Goal: Transaction & Acquisition: Purchase product/service

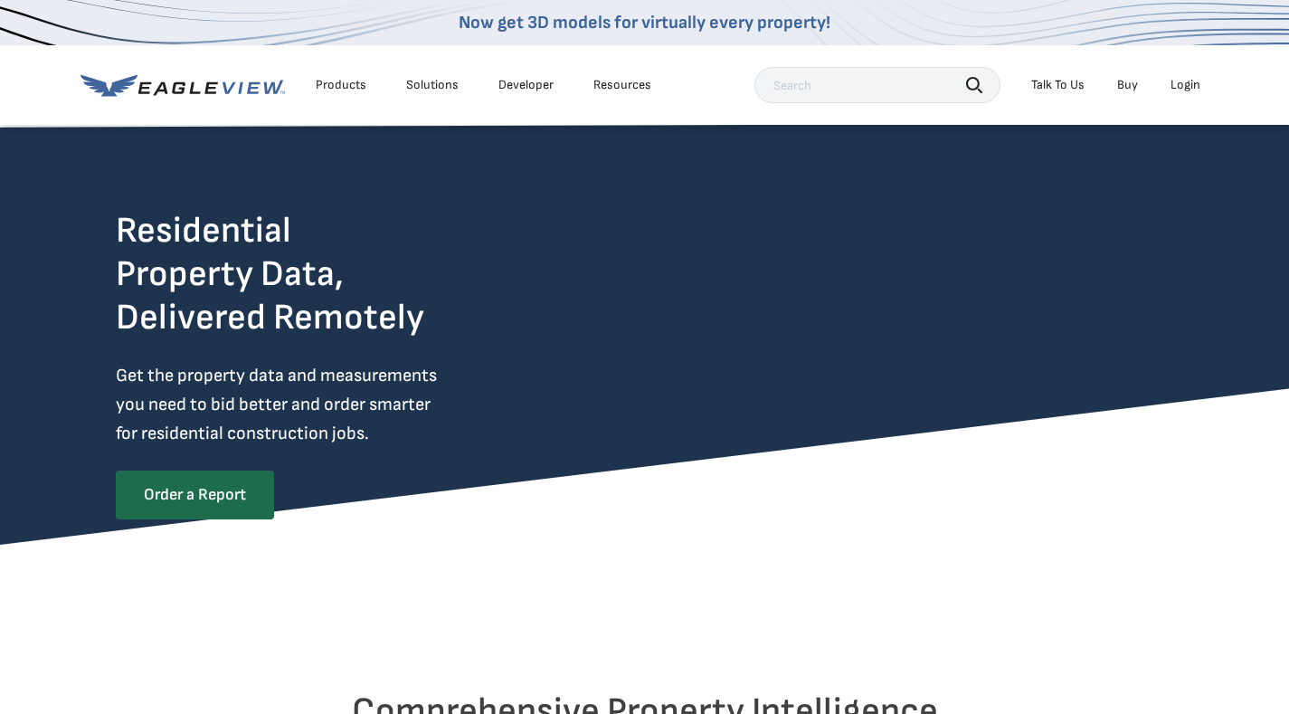
click at [1186, 87] on div "Login" at bounding box center [1186, 85] width 30 height 16
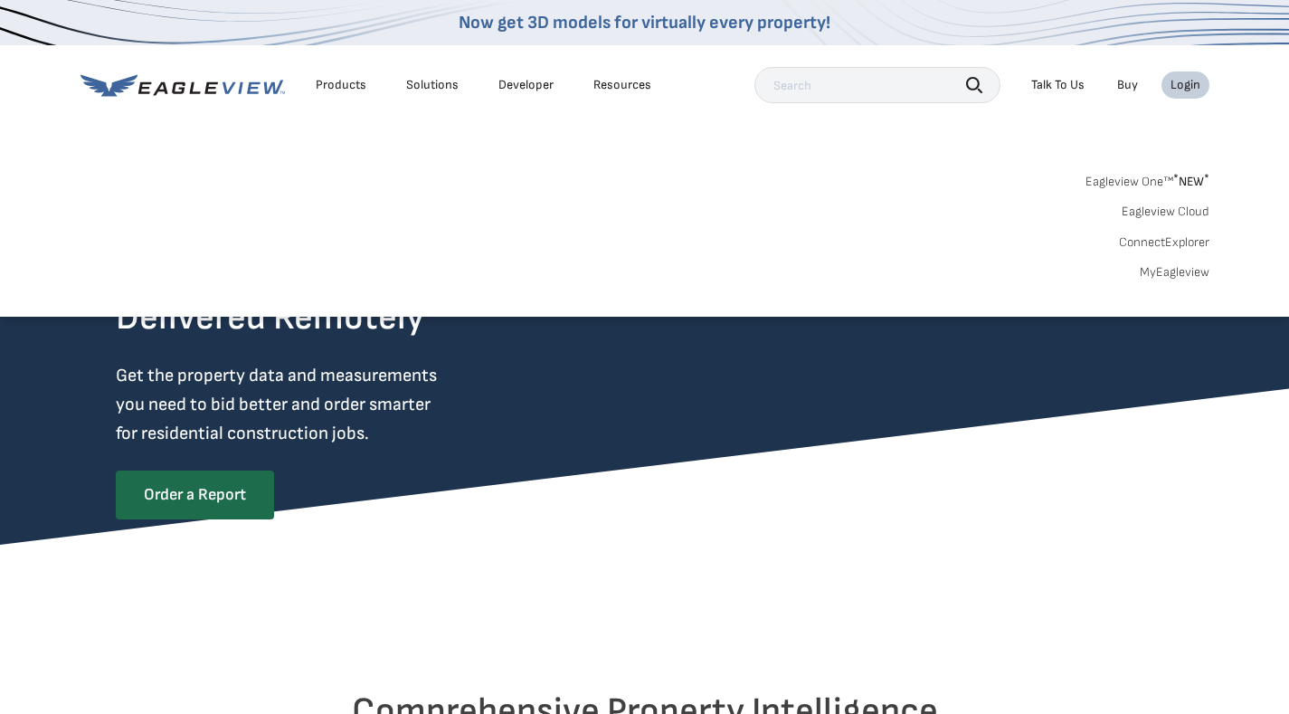
click at [1168, 270] on link "MyEagleview" at bounding box center [1175, 272] width 70 height 16
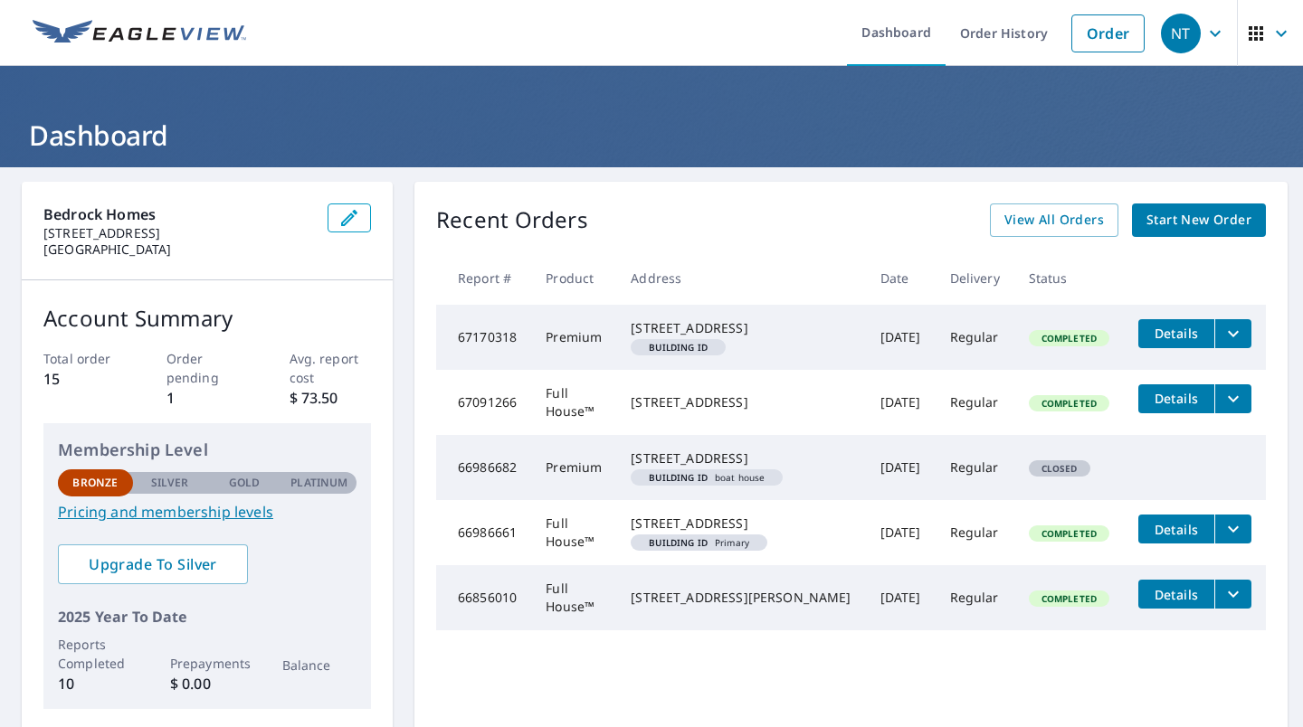
click at [1146, 222] on span "Start New Order" at bounding box center [1198, 220] width 105 height 23
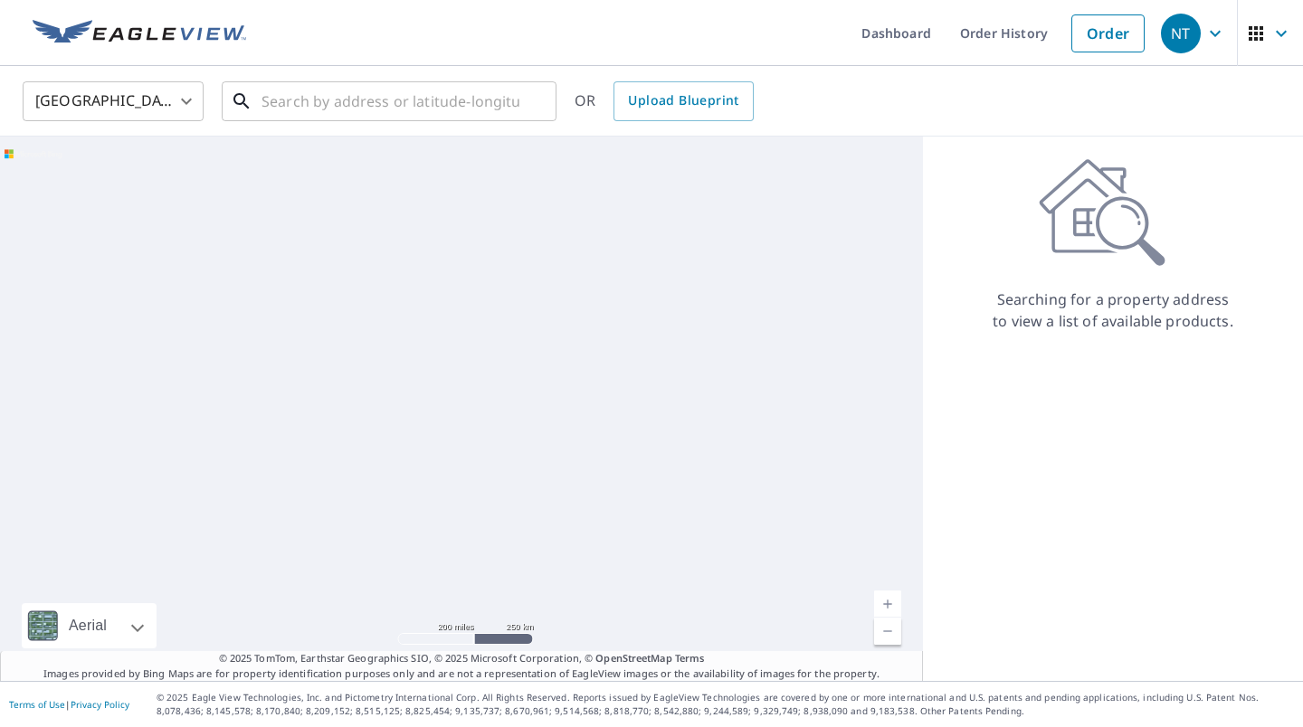
click at [459, 105] on input "text" at bounding box center [390, 101] width 258 height 51
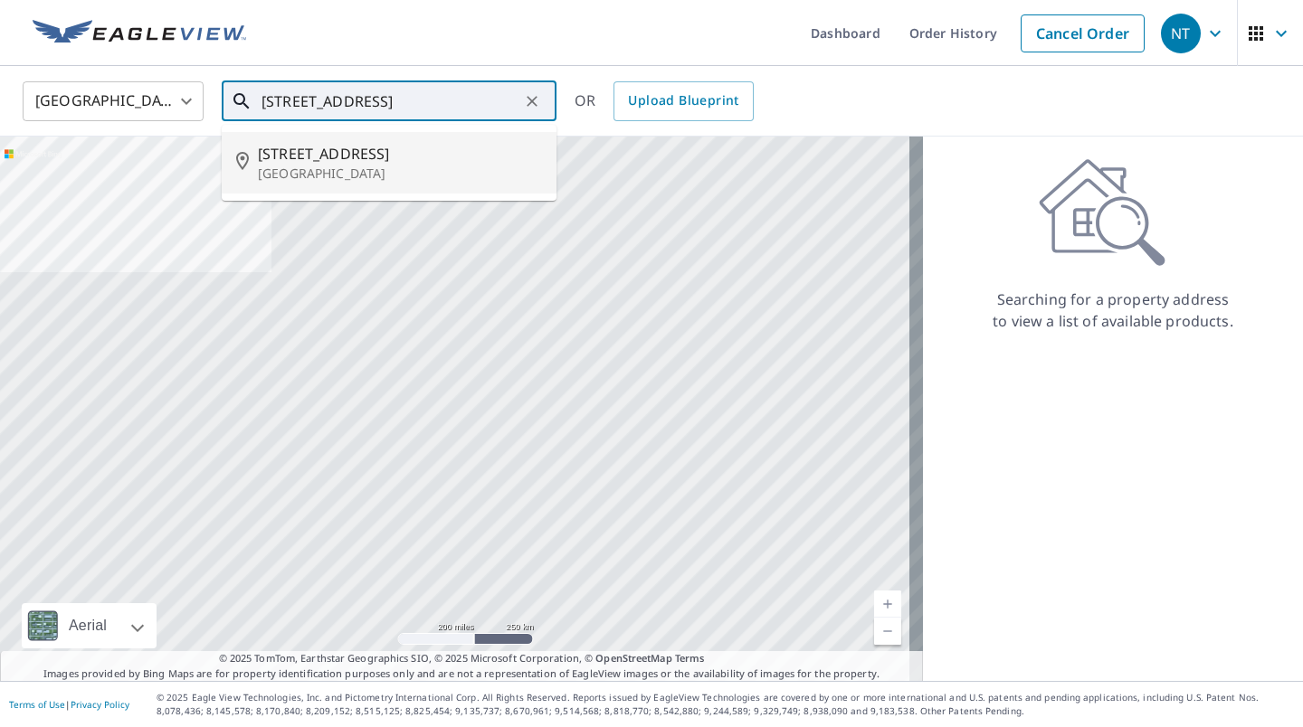
click at [413, 166] on p "[GEOGRAPHIC_DATA]" at bounding box center [400, 174] width 284 height 18
type input "[STREET_ADDRESS]"
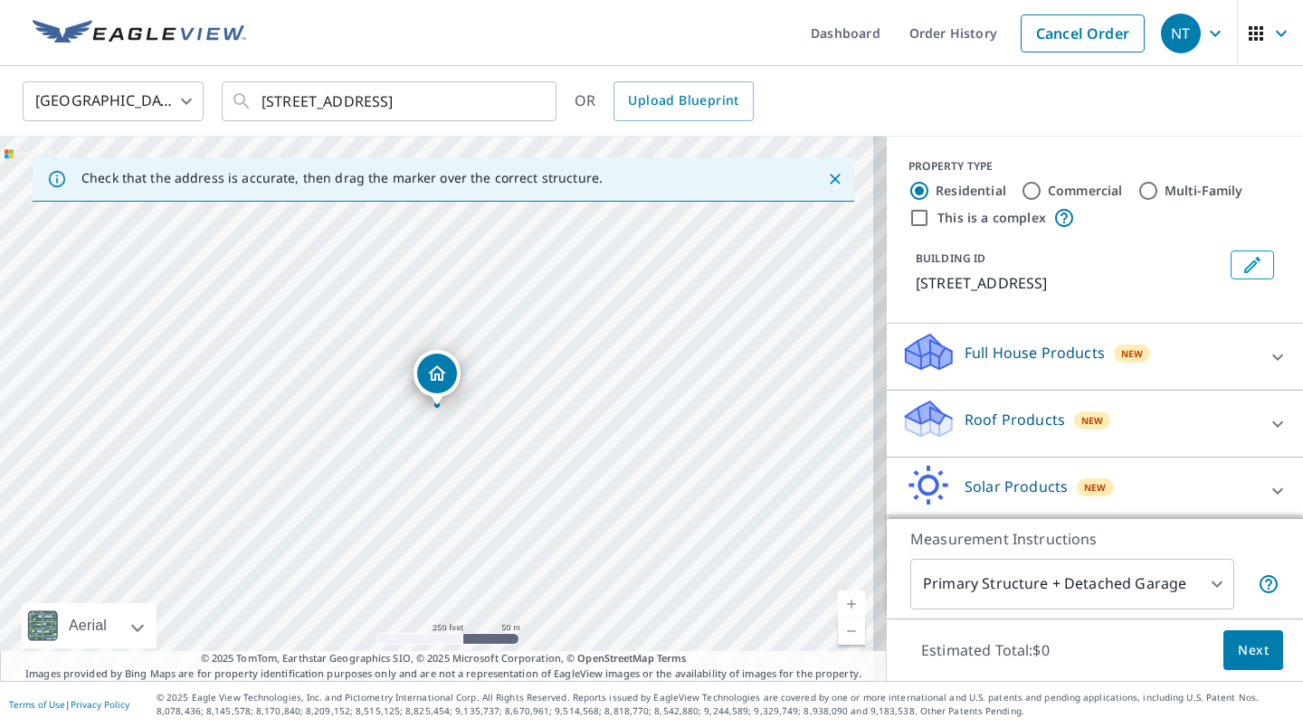
scroll to position [73, 0]
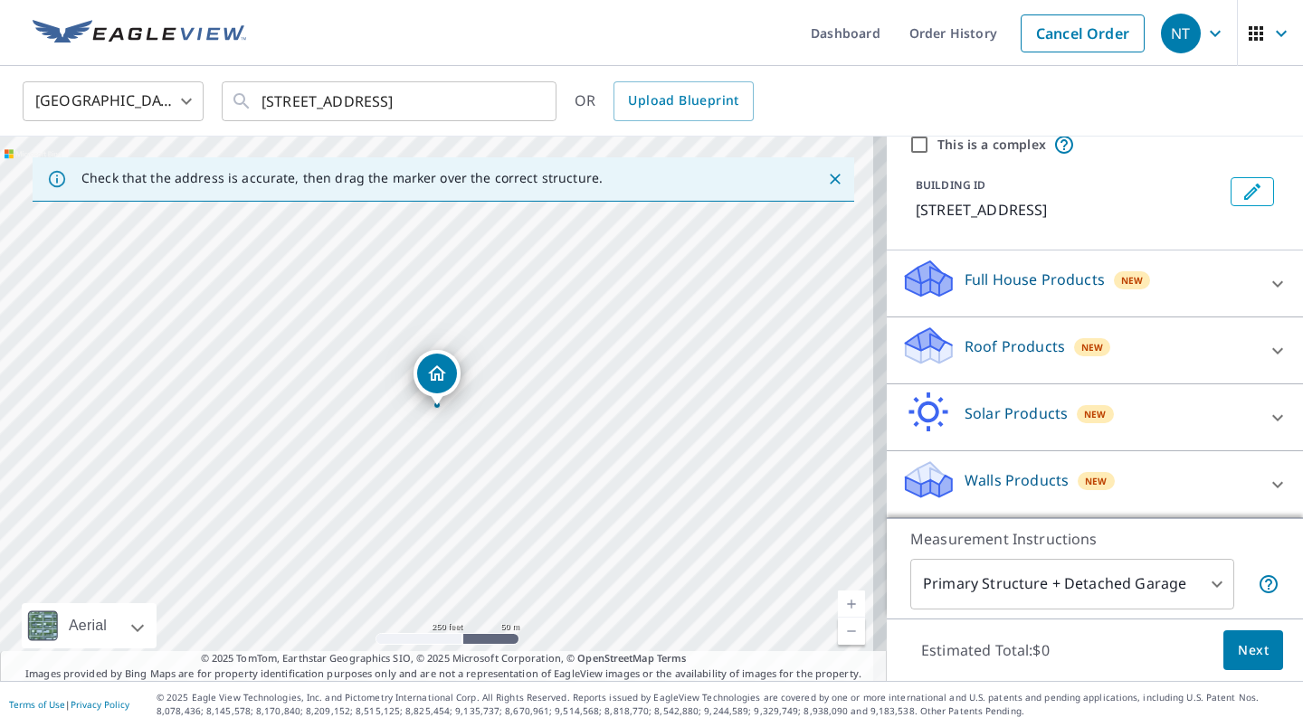
click at [1221, 502] on div "Walls Products New" at bounding box center [1078, 485] width 355 height 52
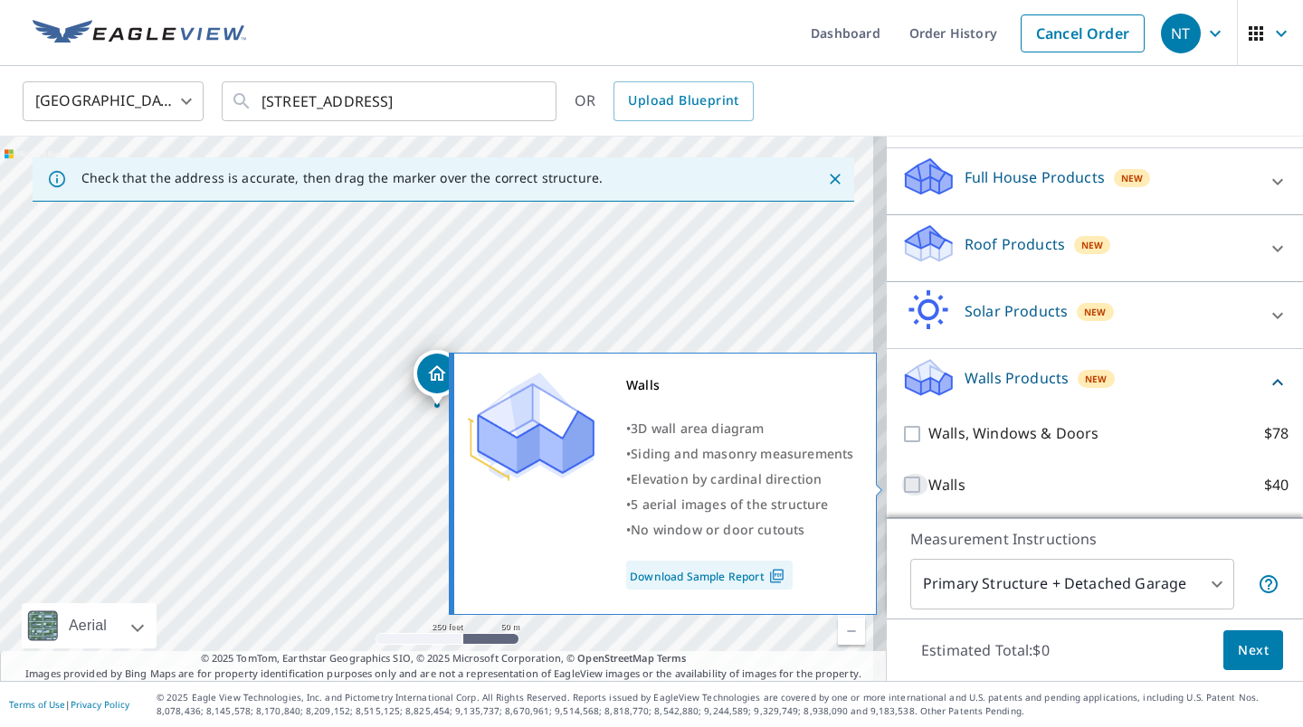
click at [901, 486] on input "Walls $40" at bounding box center [914, 485] width 27 height 22
checkbox input "true"
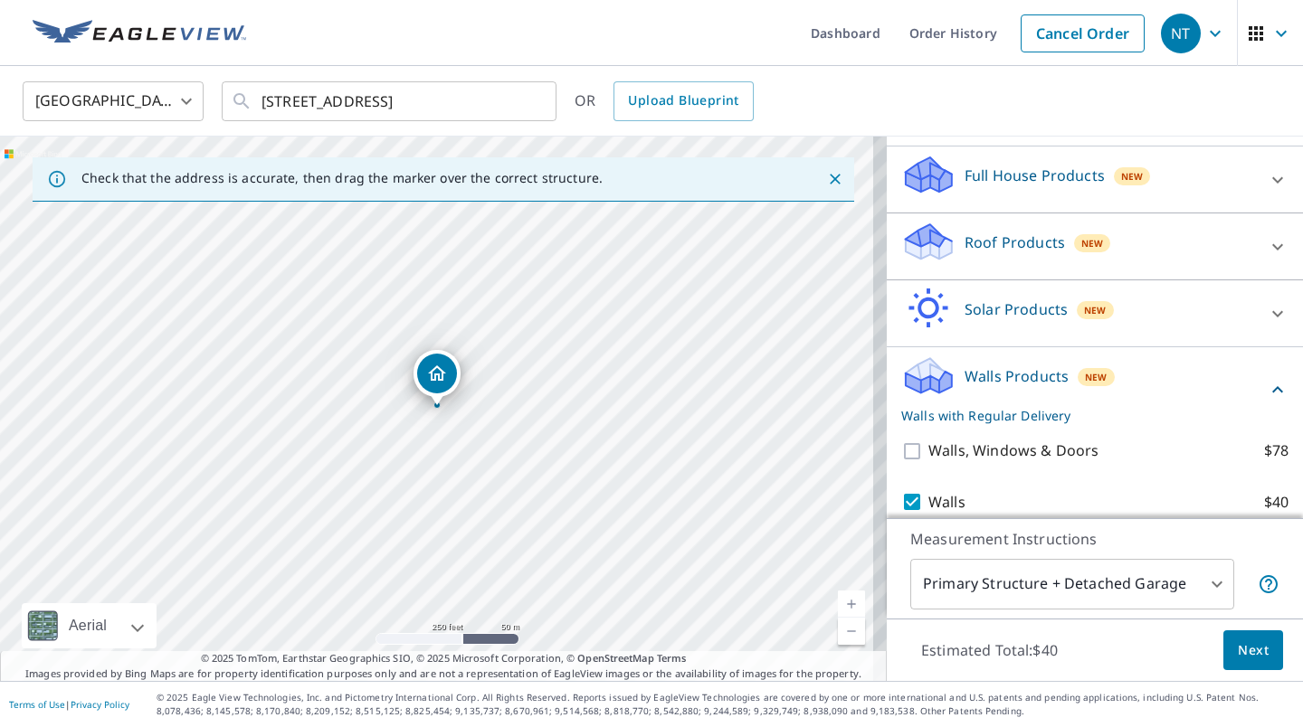
click at [1198, 166] on div "Full House Products New" at bounding box center [1078, 180] width 355 height 52
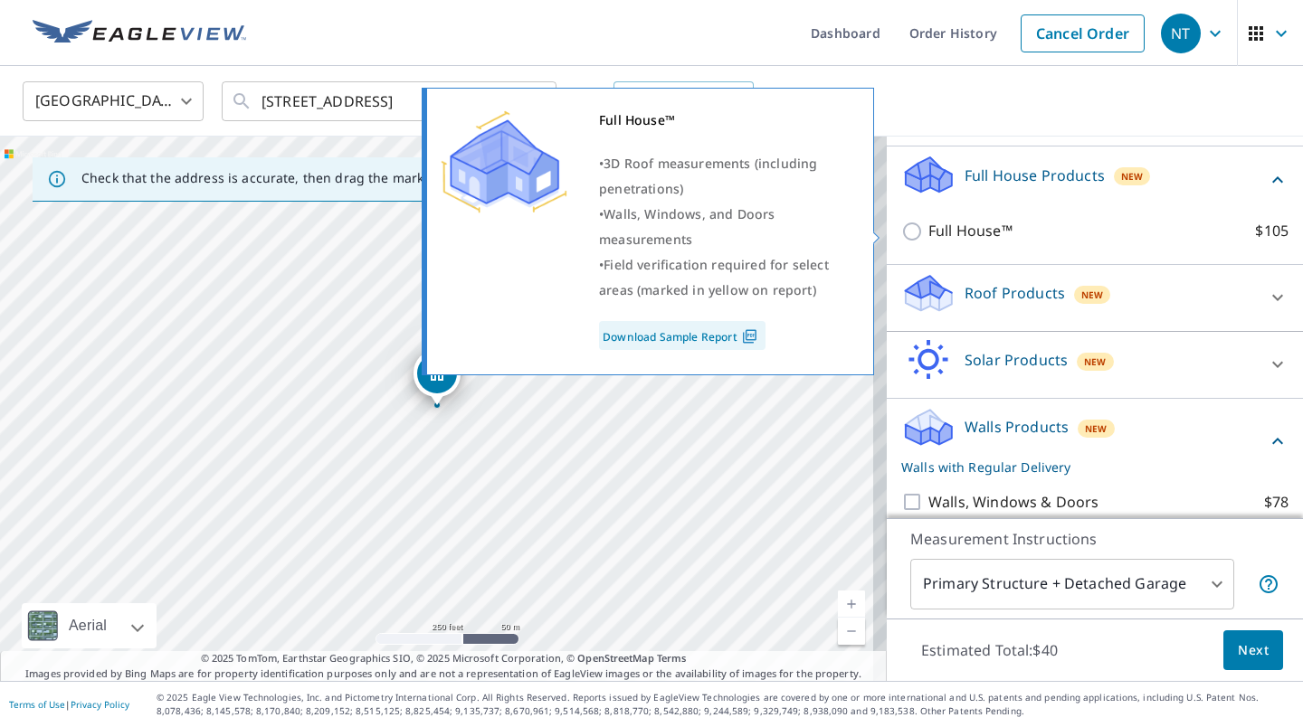
click at [948, 232] on p "Full House™" at bounding box center [970, 231] width 84 height 23
click at [928, 232] on input "Full House™ $105" at bounding box center [914, 232] width 27 height 22
checkbox input "true"
checkbox input "false"
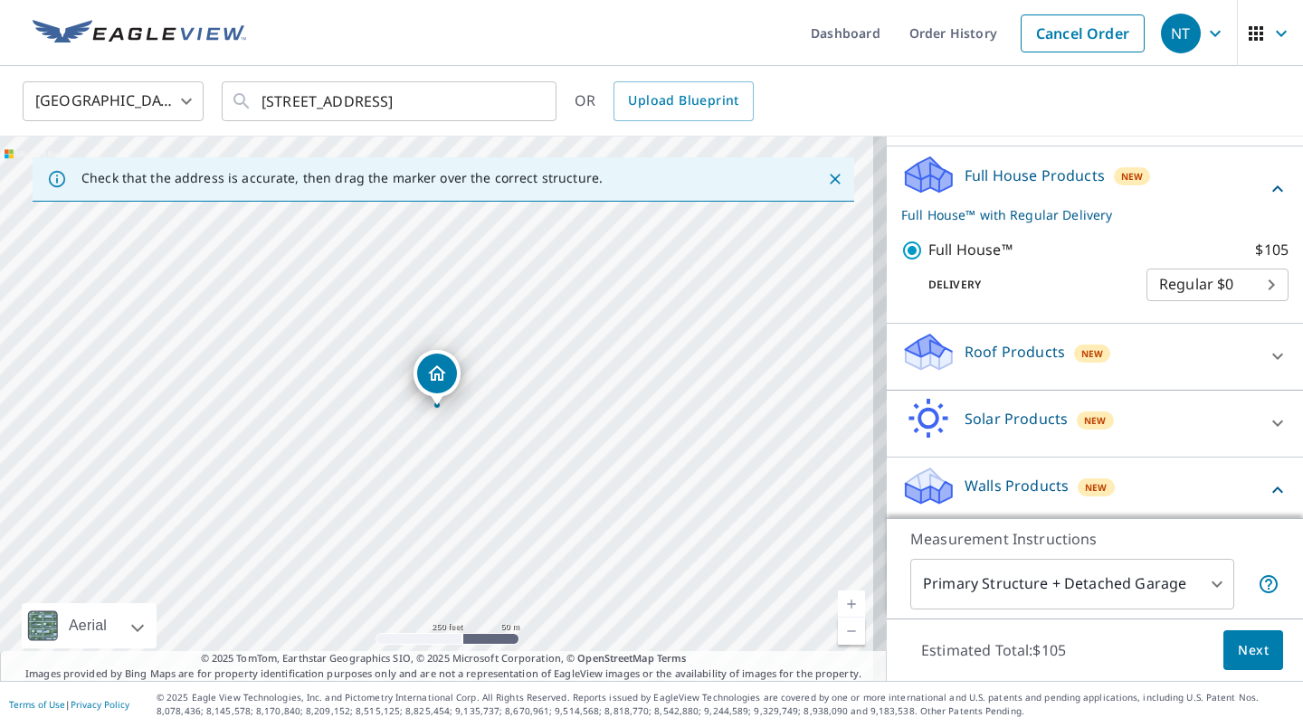
scroll to position [288, 0]
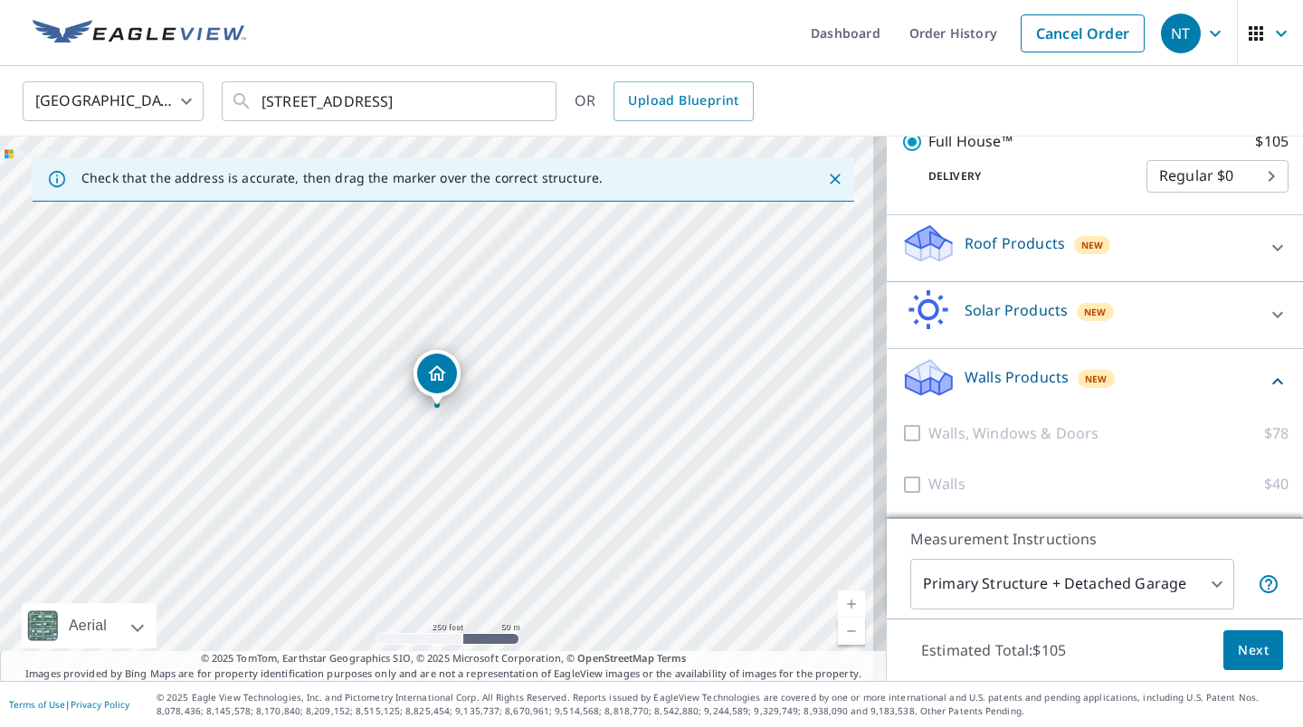
click at [1223, 645] on button "Next" at bounding box center [1253, 651] width 60 height 41
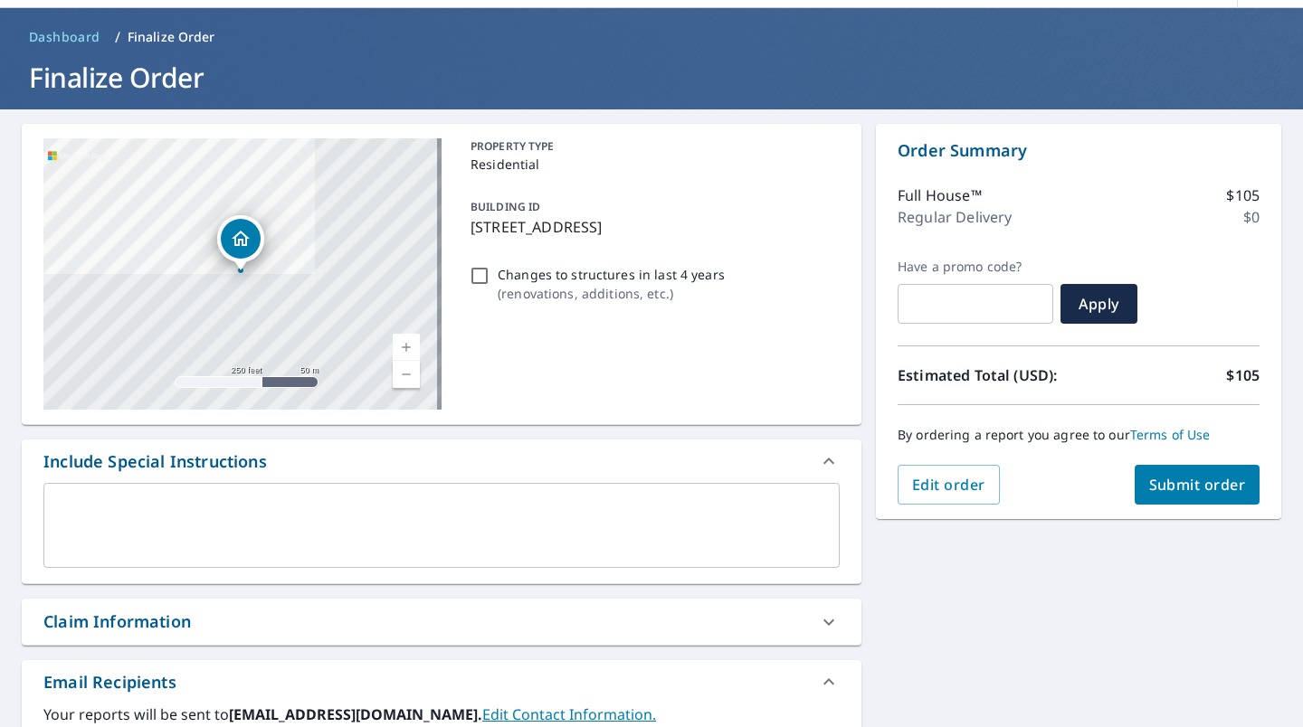
scroll to position [57, 0]
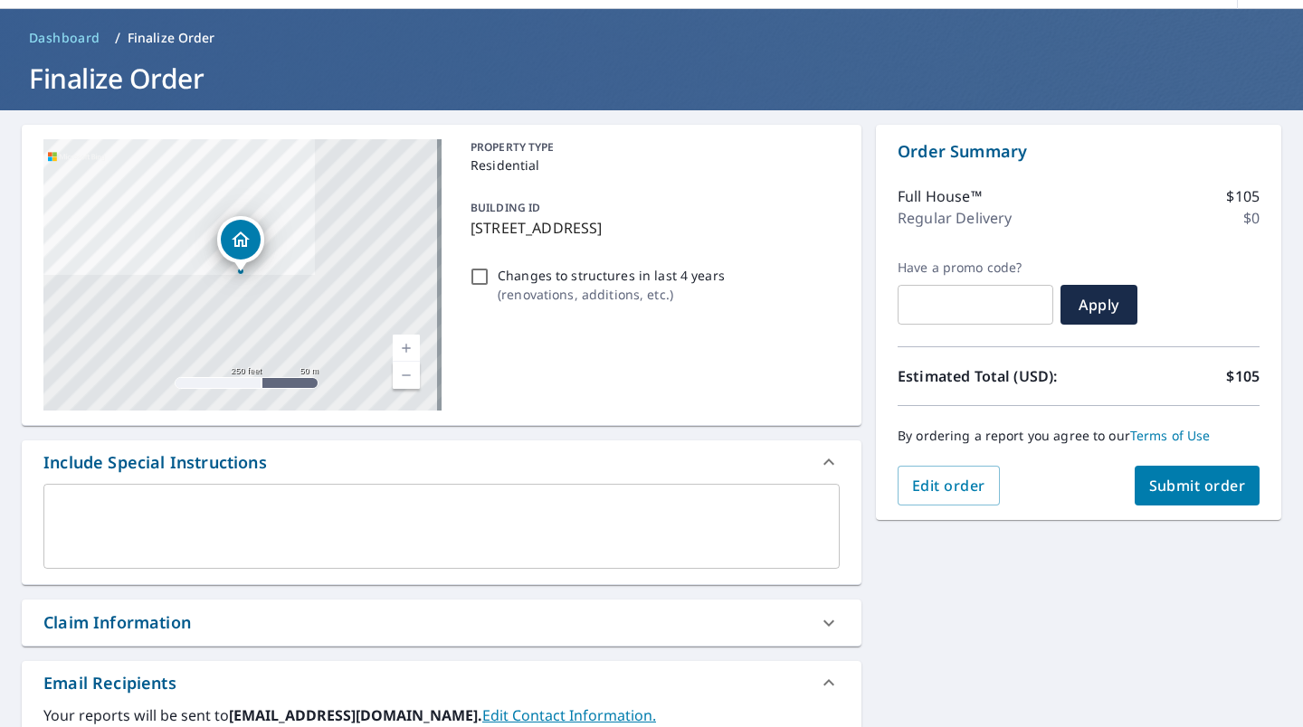
click at [1172, 494] on span "Submit order" at bounding box center [1197, 486] width 97 height 20
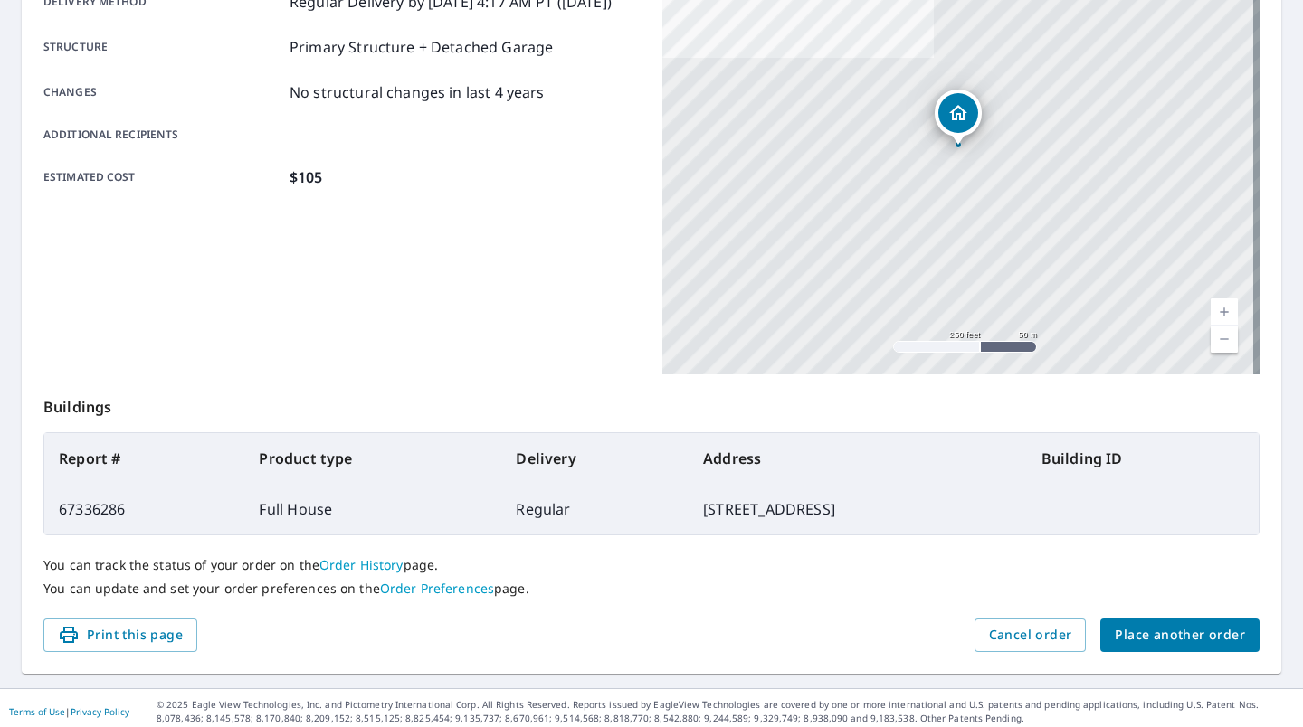
scroll to position [337, 0]
